Goal: Information Seeking & Learning: Learn about a topic

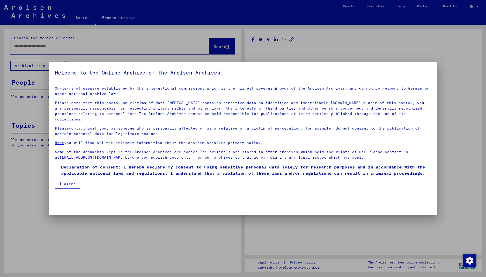
type input "*******"
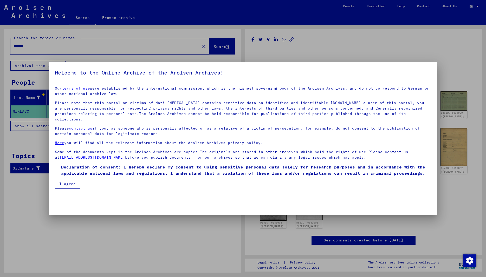
click at [60, 179] on button "I agree" at bounding box center [67, 184] width 25 height 10
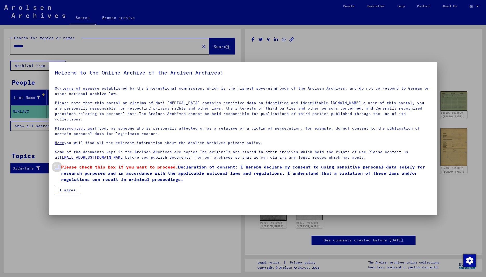
click at [58, 165] on span at bounding box center [57, 167] width 4 height 4
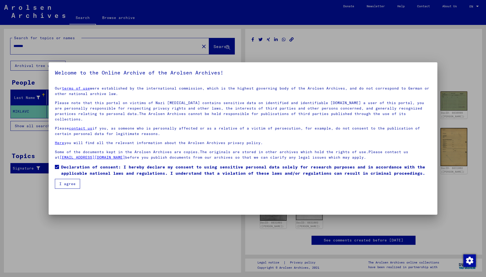
click at [62, 179] on button "I agree" at bounding box center [67, 184] width 25 height 10
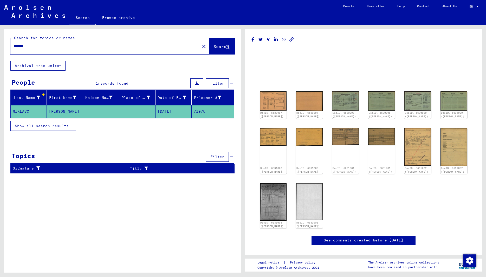
click at [484, 274] on mat-sidenav-content "Search Browse archive Detailed questions/information about the documents? Send …" at bounding box center [243, 138] width 486 height 277
click at [269, 106] on img at bounding box center [273, 101] width 28 height 20
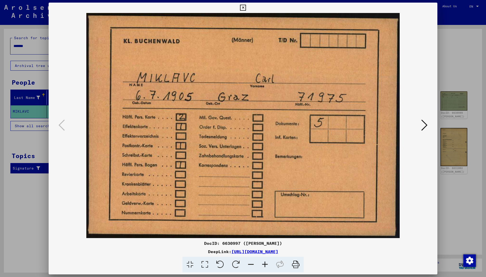
click at [426, 123] on icon at bounding box center [424, 125] width 6 height 12
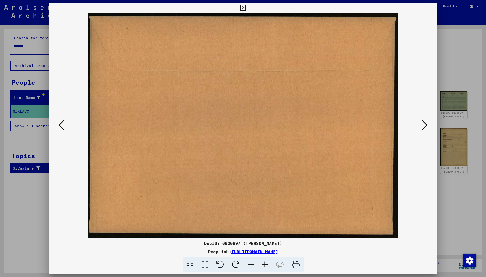
click at [426, 123] on icon at bounding box center [424, 125] width 6 height 12
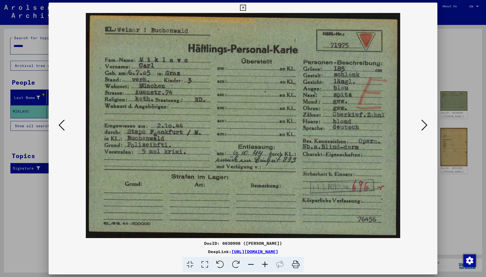
click at [426, 124] on icon at bounding box center [424, 125] width 6 height 12
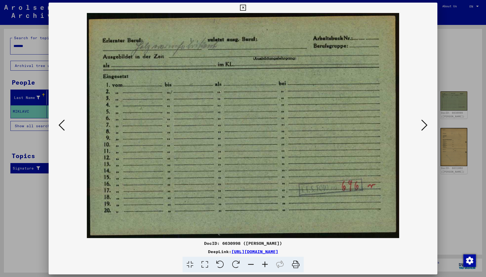
click at [426, 124] on icon at bounding box center [424, 125] width 6 height 12
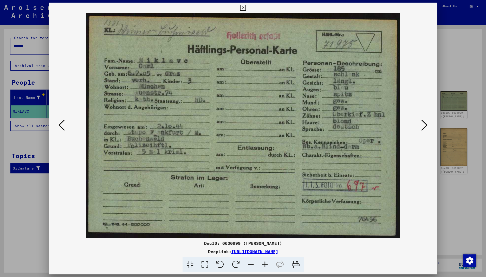
click at [426, 124] on icon at bounding box center [424, 125] width 6 height 12
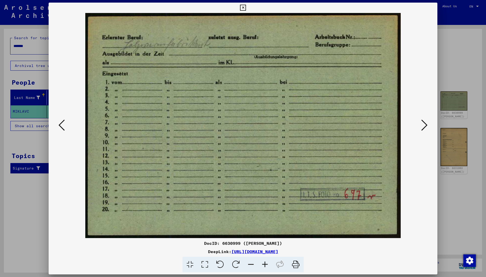
click at [426, 124] on icon at bounding box center [424, 125] width 6 height 12
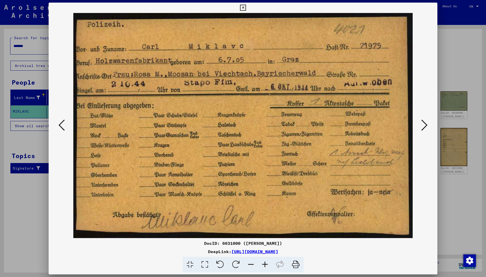
click at [426, 124] on icon at bounding box center [424, 125] width 6 height 12
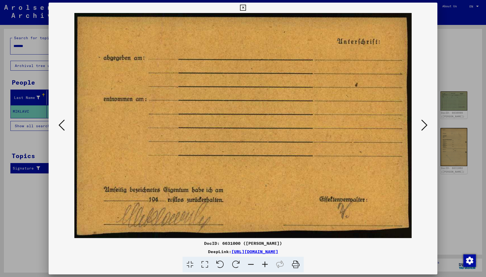
click at [426, 124] on icon at bounding box center [424, 125] width 6 height 12
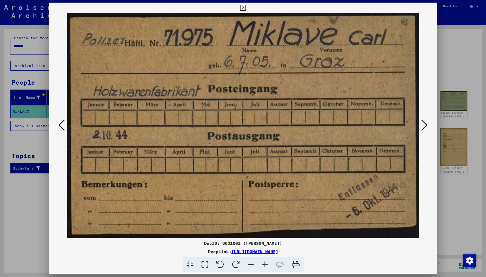
click at [426, 124] on icon at bounding box center [424, 125] width 6 height 12
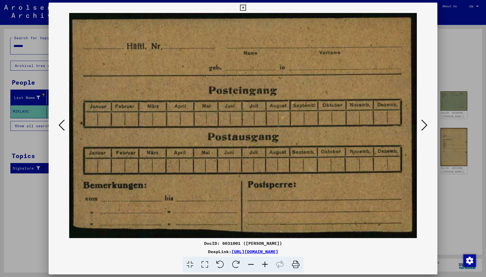
click at [426, 124] on icon at bounding box center [424, 125] width 6 height 12
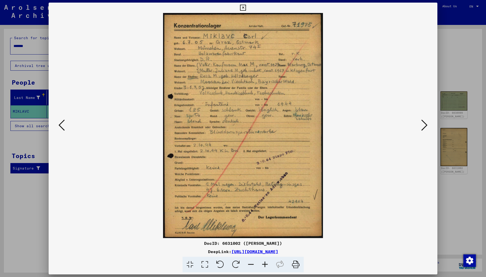
click at [426, 124] on icon at bounding box center [424, 125] width 6 height 12
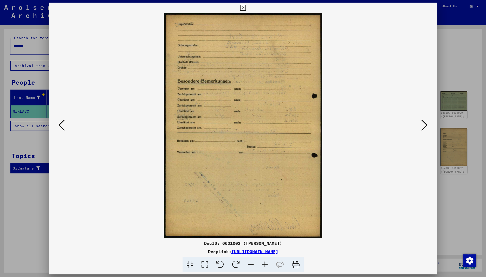
click at [426, 124] on icon at bounding box center [424, 125] width 6 height 12
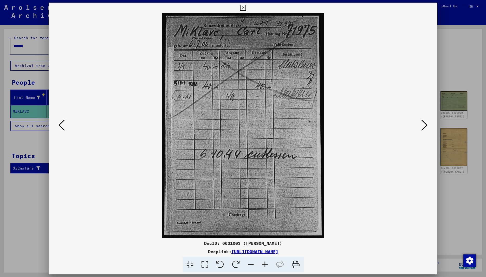
click at [426, 124] on icon at bounding box center [424, 125] width 6 height 12
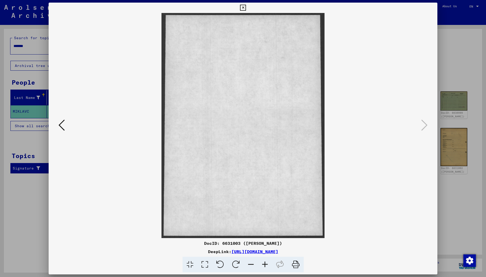
click at [246, 7] on icon at bounding box center [243, 8] width 6 height 6
